Goal: Transaction & Acquisition: Obtain resource

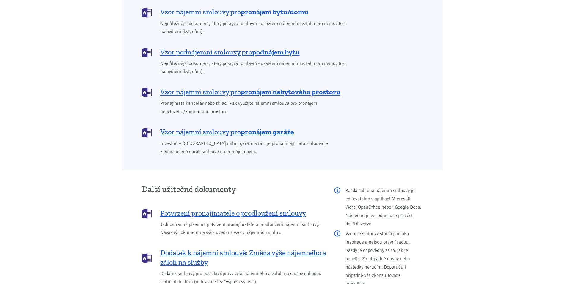
scroll to position [535, 0]
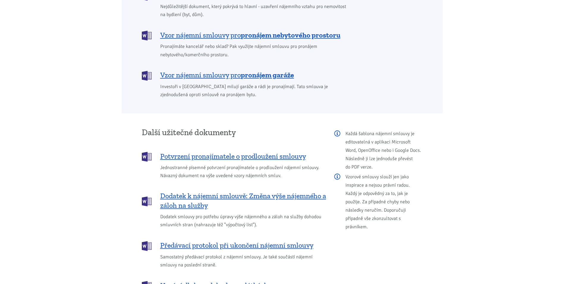
scroll to position [575, 0]
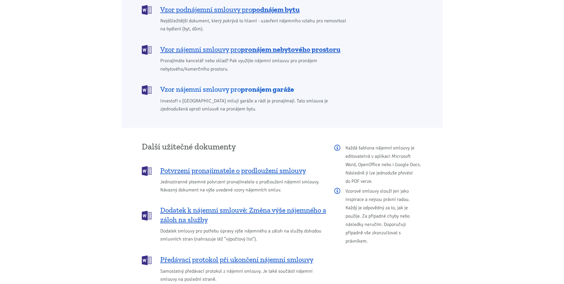
click at [226, 84] on span "Vzor nájemní smlouvy pro pronájem garáže" at bounding box center [227, 89] width 134 height 10
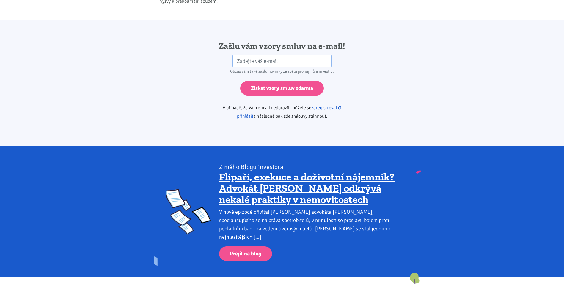
scroll to position [993, 0]
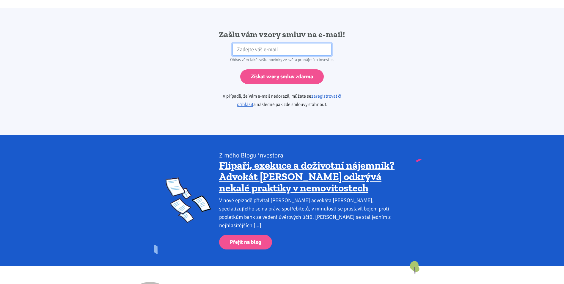
click at [252, 43] on input "email" at bounding box center [281, 49] width 99 height 13
type input "z"
drag, startPoint x: 236, startPoint y: 40, endPoint x: 296, endPoint y: 49, distance: 60.1
click at [296, 49] on form "byt.Zdar@seznam.cz HP Občas vám také zašlu novinky ze světa pronájmů a investic…" at bounding box center [282, 63] width 153 height 41
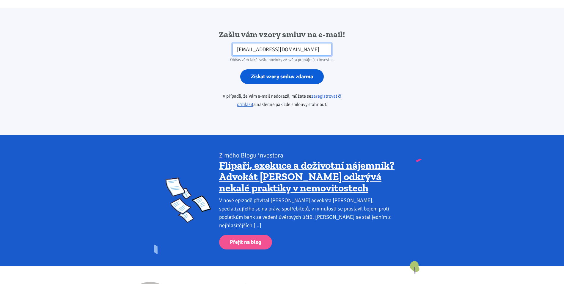
type input "byt.Zdar@seznam.cz"
click at [286, 71] on input "Získat vzory smluv zdarma" at bounding box center [282, 76] width 84 height 15
